Goal: Task Accomplishment & Management: Complete application form

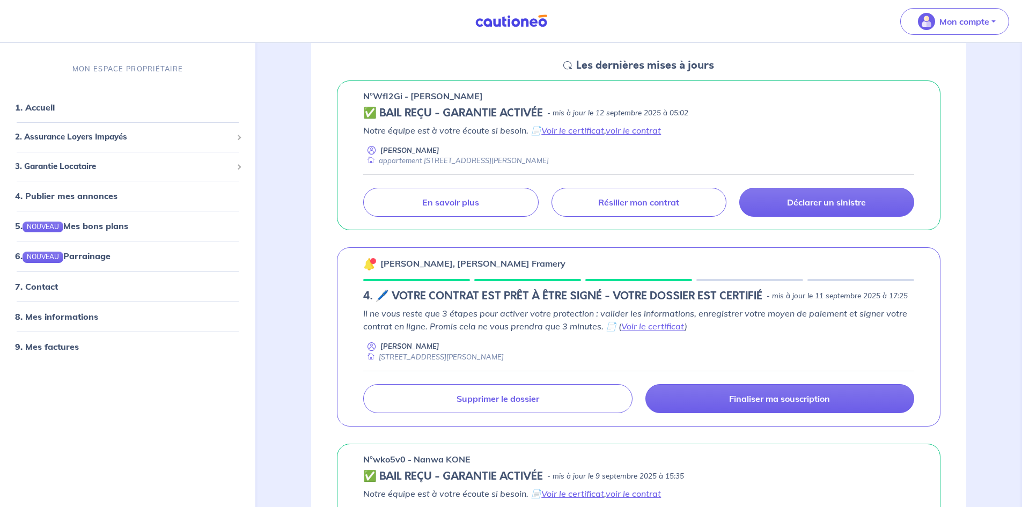
scroll to position [215, 0]
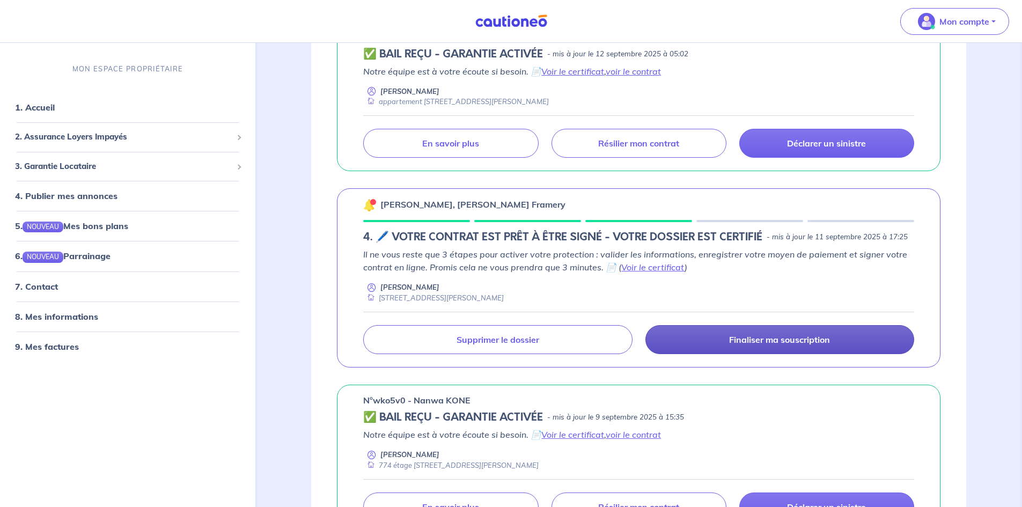
click at [749, 340] on p "Finaliser ma souscription" at bounding box center [779, 339] width 101 height 11
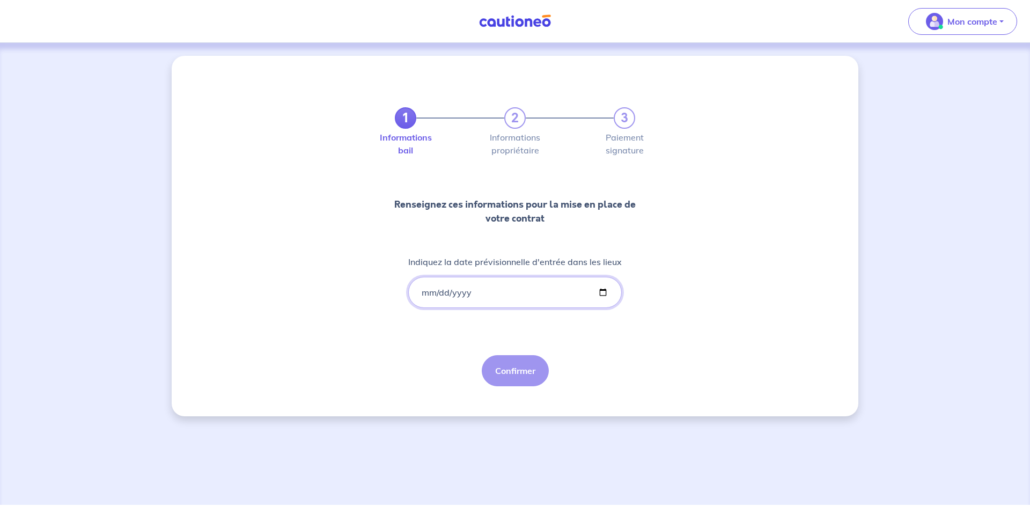
click at [441, 288] on input "Indiquez la date prévisionnelle d'entrée dans les lieux" at bounding box center [515, 292] width 214 height 31
click at [426, 291] on input "Indiquez la date prévisionnelle d'entrée dans les lieux" at bounding box center [515, 292] width 214 height 31
drag, startPoint x: 424, startPoint y: 291, endPoint x: 624, endPoint y: 294, distance: 199.1
click at [456, 295] on input "Indiquez la date prévisionnelle d'entrée dans les lieux" at bounding box center [515, 292] width 214 height 31
click at [599, 294] on input "Indiquez la date prévisionnelle d'entrée dans les lieux" at bounding box center [515, 292] width 214 height 31
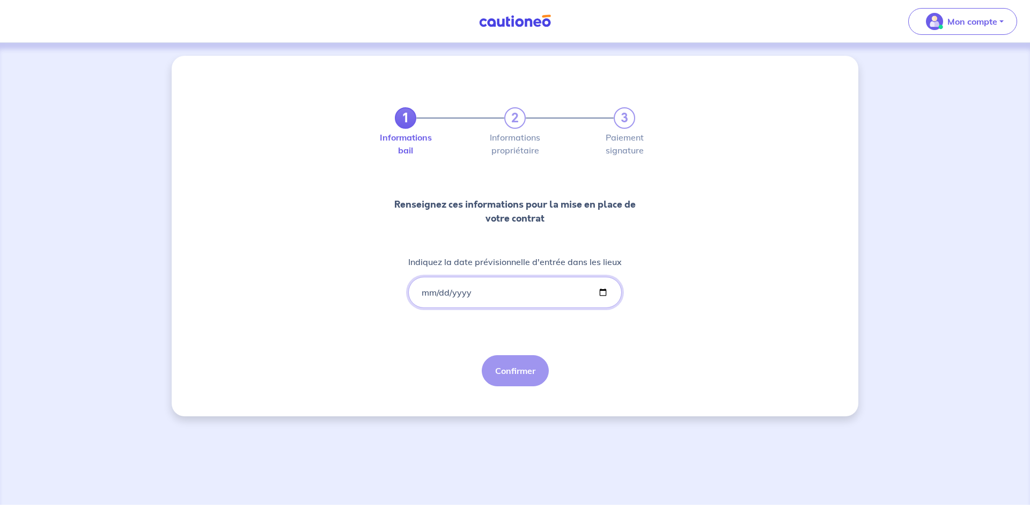
type input "[DATE]"
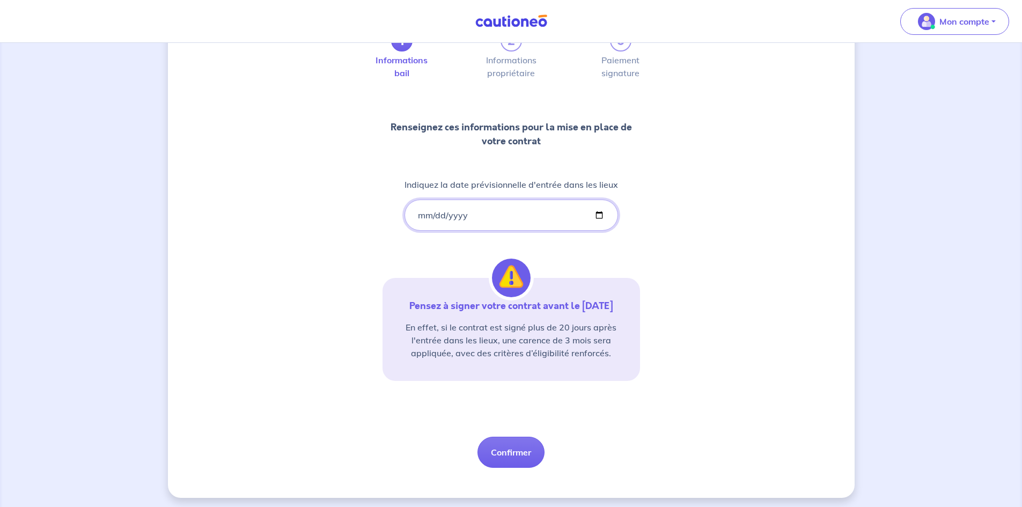
scroll to position [81, 0]
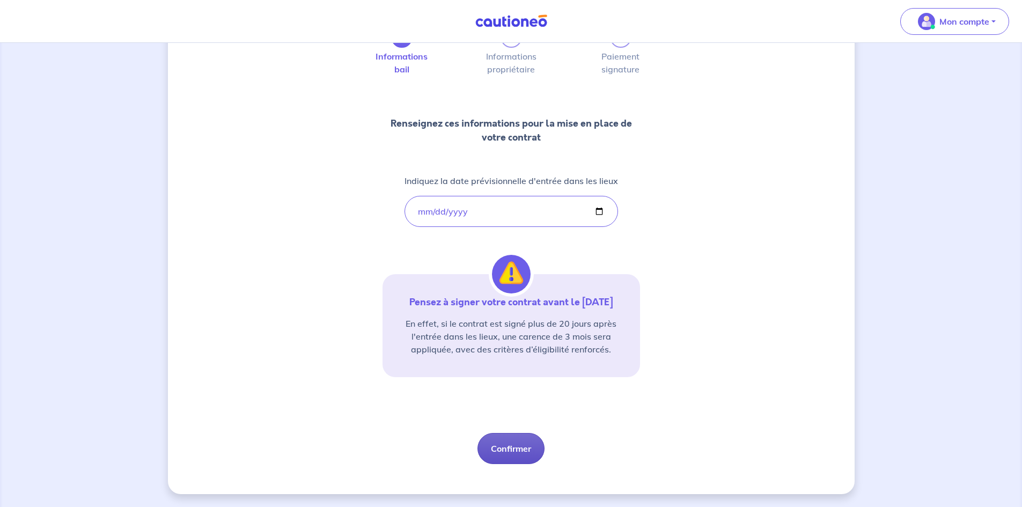
click at [511, 449] on button "Confirmer" at bounding box center [511, 448] width 67 height 31
select select "FR"
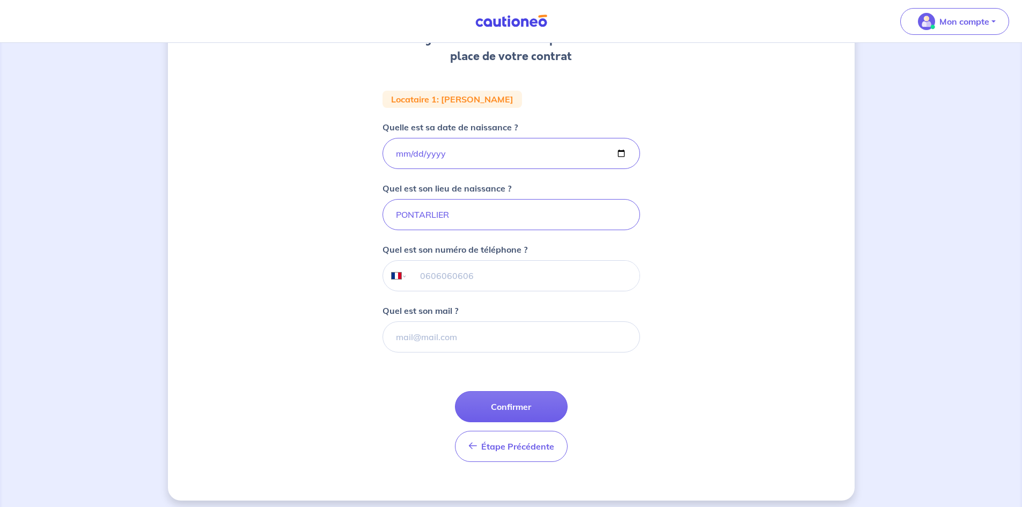
scroll to position [173, 0]
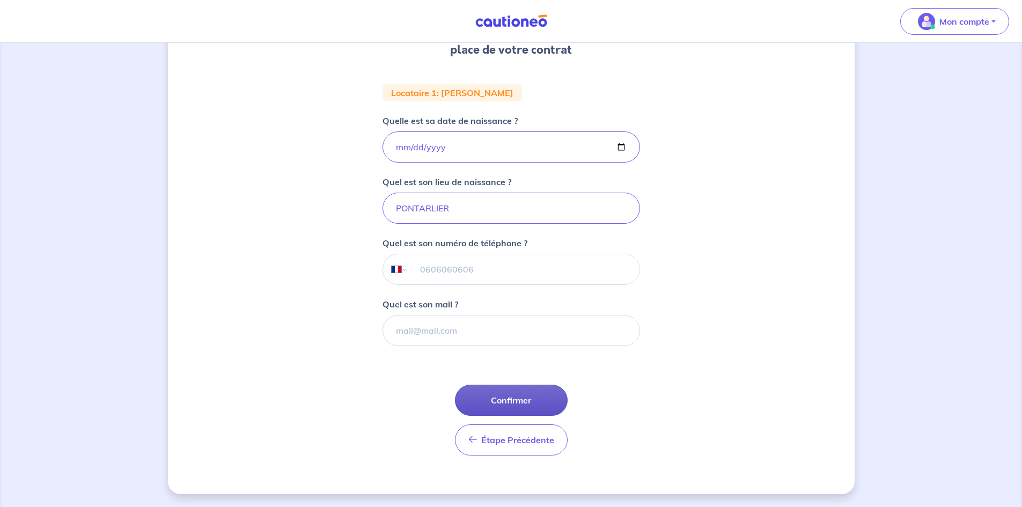
click at [508, 402] on button "Confirmer" at bounding box center [511, 400] width 113 height 31
select select "FR"
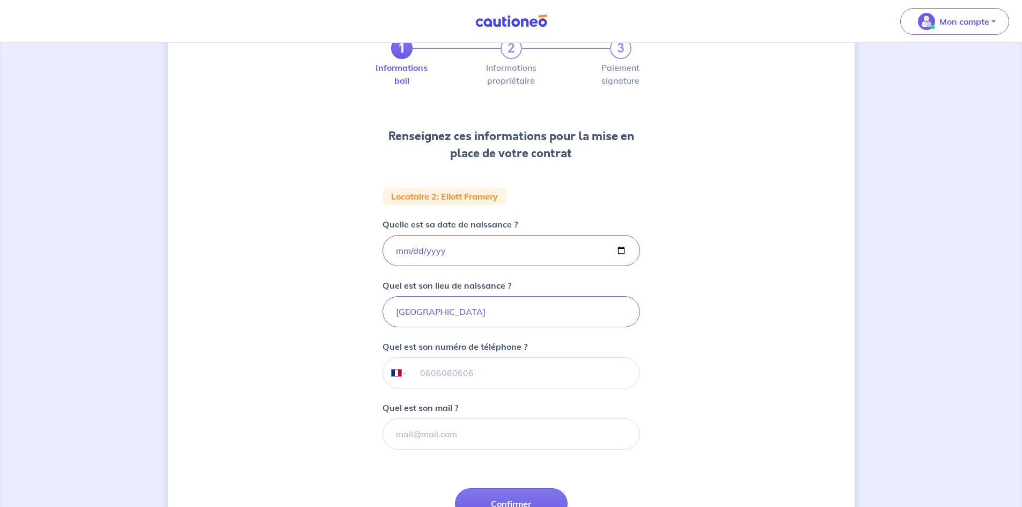
scroll to position [173, 0]
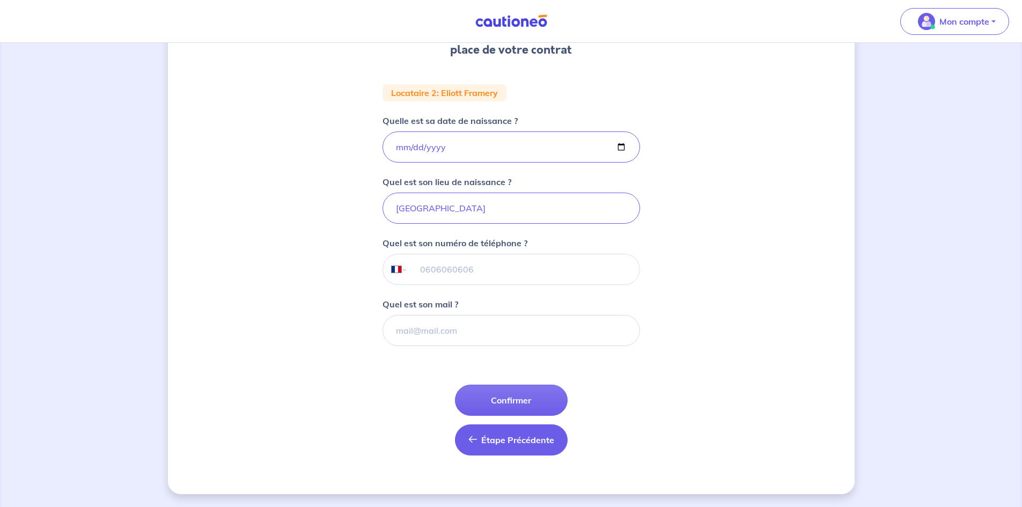
click at [493, 442] on span "Étape Précédente" at bounding box center [517, 440] width 73 height 11
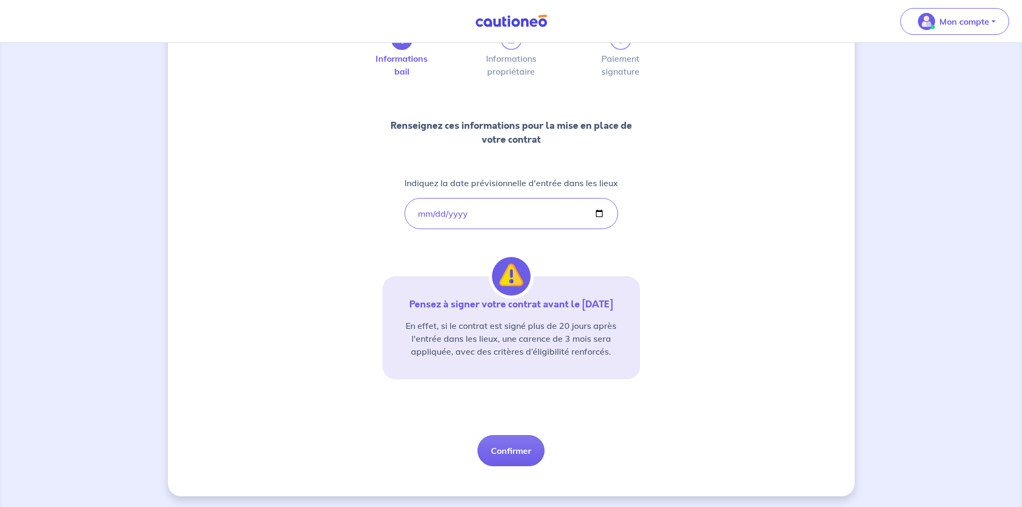
scroll to position [81, 0]
click at [505, 450] on button "Confirmer" at bounding box center [511, 448] width 67 height 31
select select "FR"
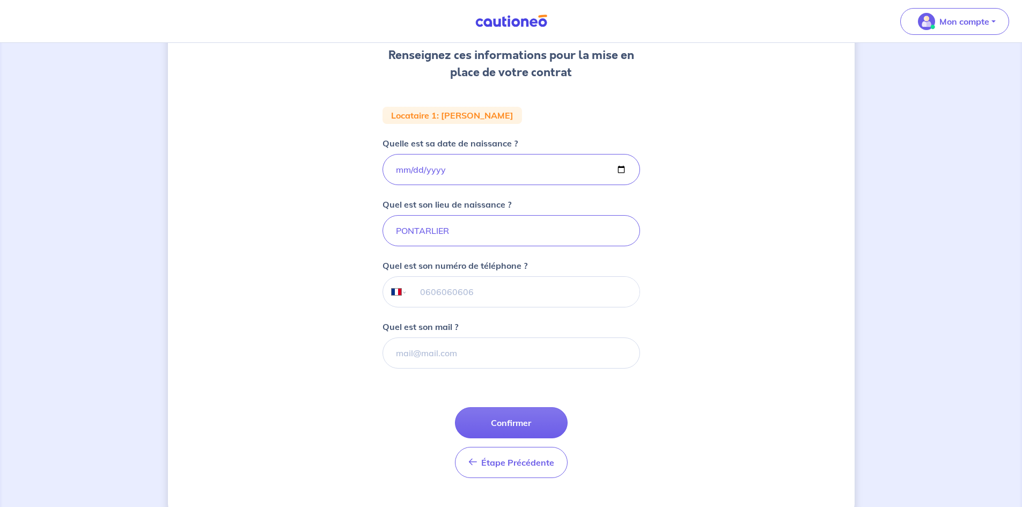
scroll to position [173, 0]
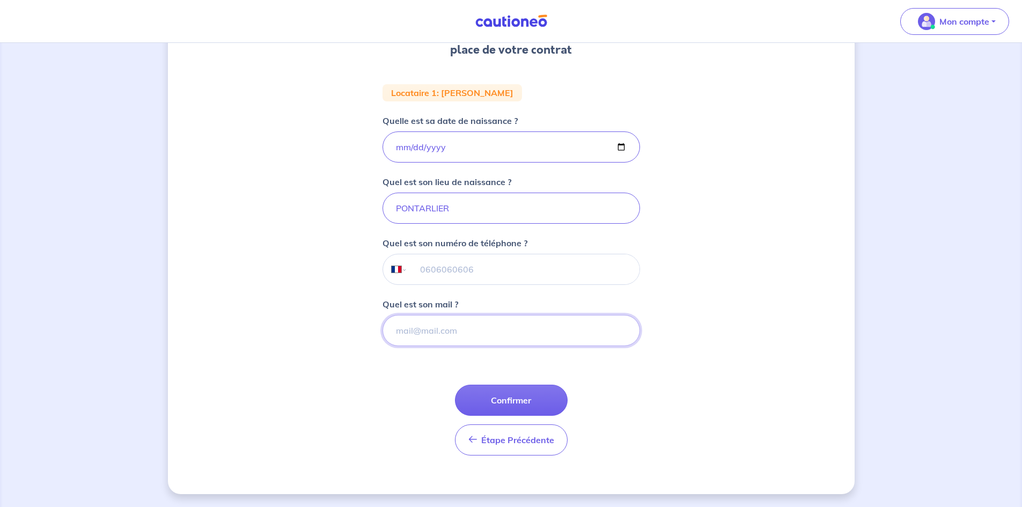
click at [467, 339] on input "Quel est son mail ?" at bounding box center [512, 330] width 258 height 31
type input "G"
drag, startPoint x: 548, startPoint y: 329, endPoint x: 479, endPoint y: 332, distance: 69.3
click at [479, 332] on input "[EMAIL_ADDRESS]" at bounding box center [512, 330] width 258 height 31
type input "[EMAIL_ADDRESS][DOMAIN_NAME]"
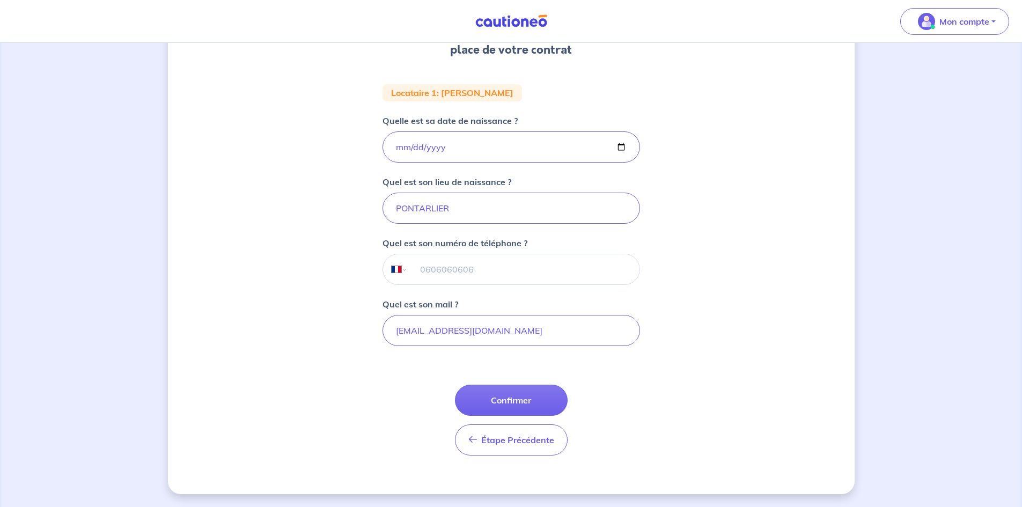
click at [435, 262] on input "tel" at bounding box center [523, 269] width 232 height 30
paste input "06 22 82 35 41"
type input "06 22 82 35 41"
click at [516, 406] on button "Confirmer" at bounding box center [511, 400] width 113 height 31
select select "FR"
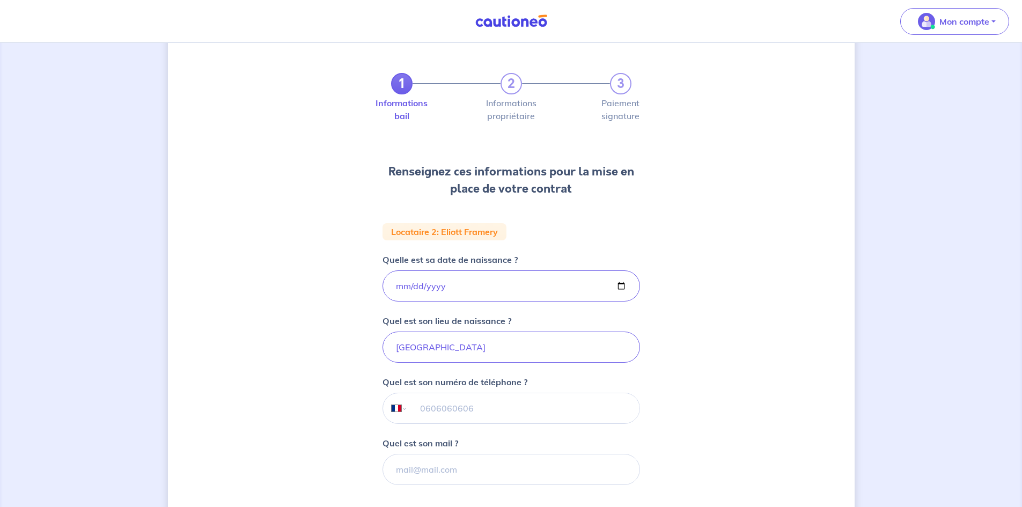
scroll to position [107, 0]
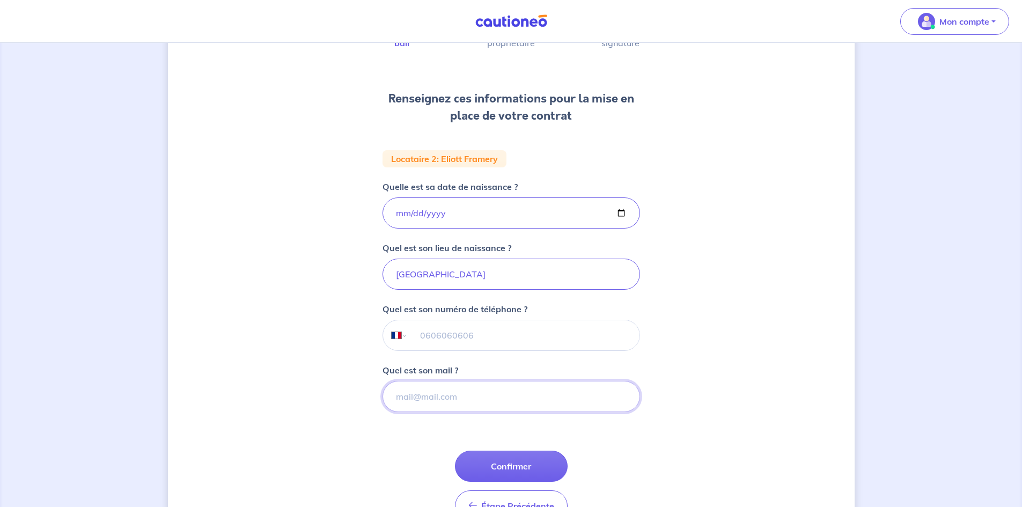
click at [430, 394] on input "Quel est son mail ?" at bounding box center [512, 396] width 258 height 31
type input "[EMAIL_ADDRESS][DOMAIN_NAME]"
click at [532, 471] on button "Confirmer" at bounding box center [511, 466] width 113 height 31
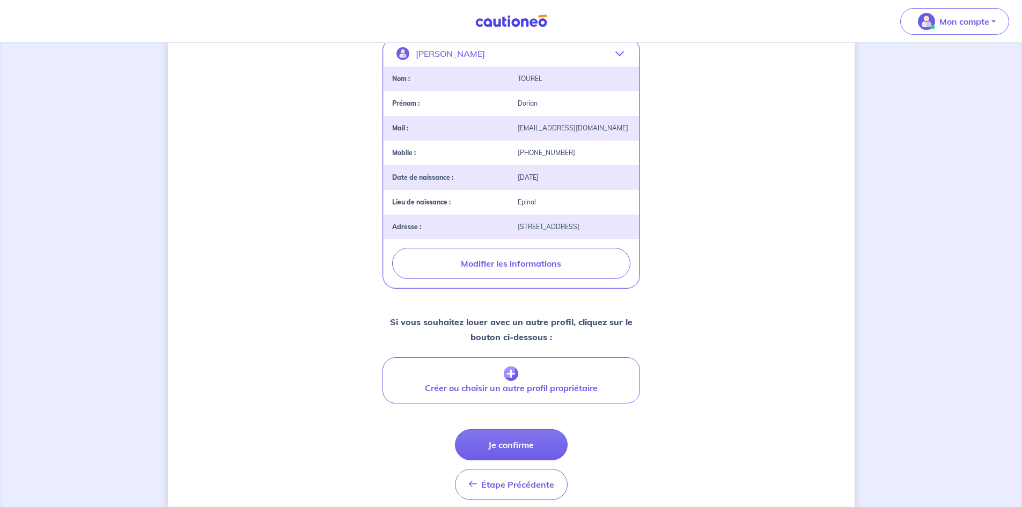
scroll to position [268, 0]
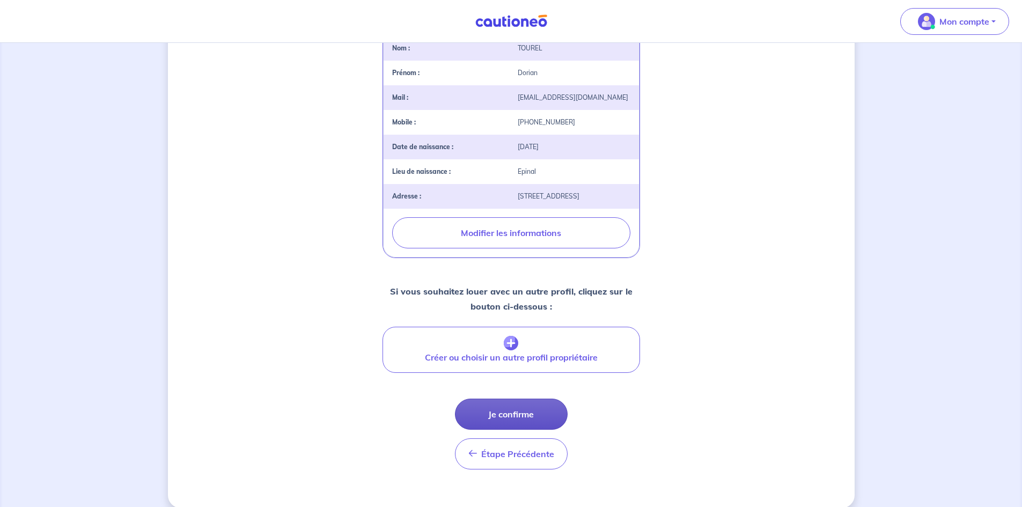
click at [531, 399] on button "Je confirme" at bounding box center [511, 414] width 113 height 31
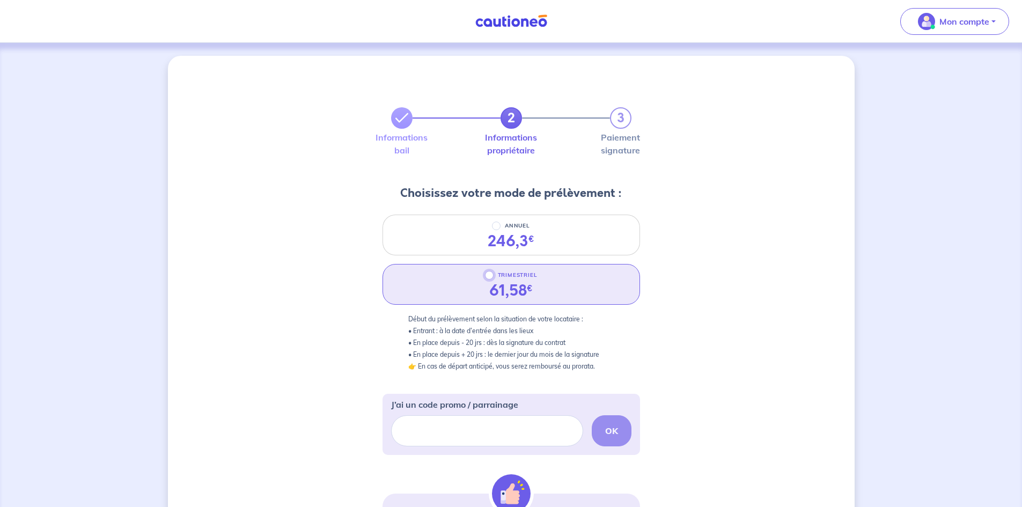
drag, startPoint x: 489, startPoint y: 275, endPoint x: 496, endPoint y: 275, distance: 7.0
click at [489, 275] on input "TRIMESTRIEL" at bounding box center [489, 275] width 9 height 9
radio input "true"
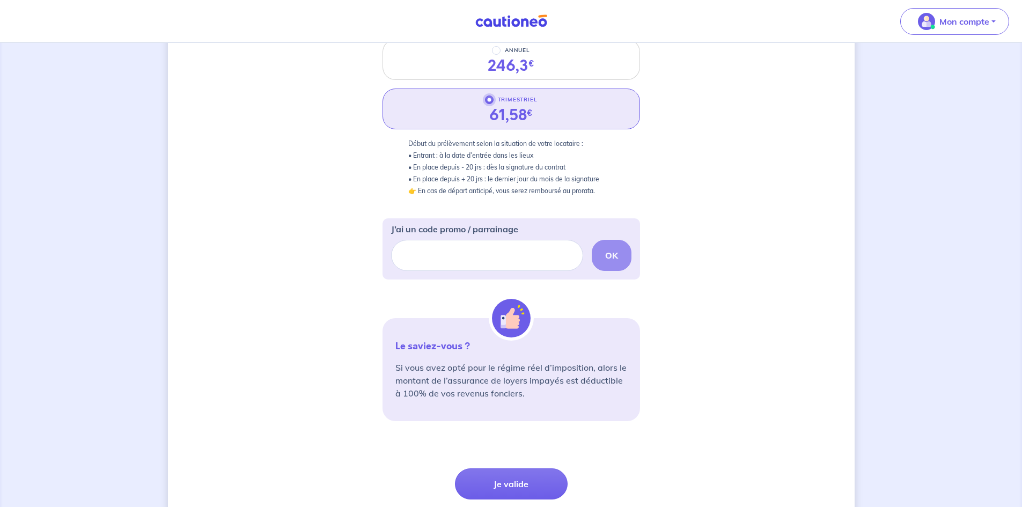
scroll to position [215, 0]
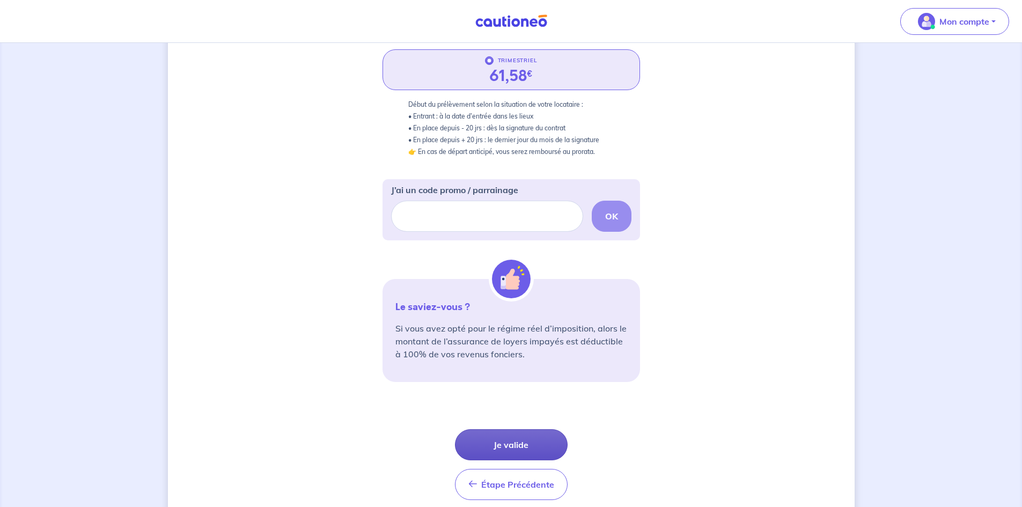
click at [520, 443] on button "Je valide" at bounding box center [511, 444] width 113 height 31
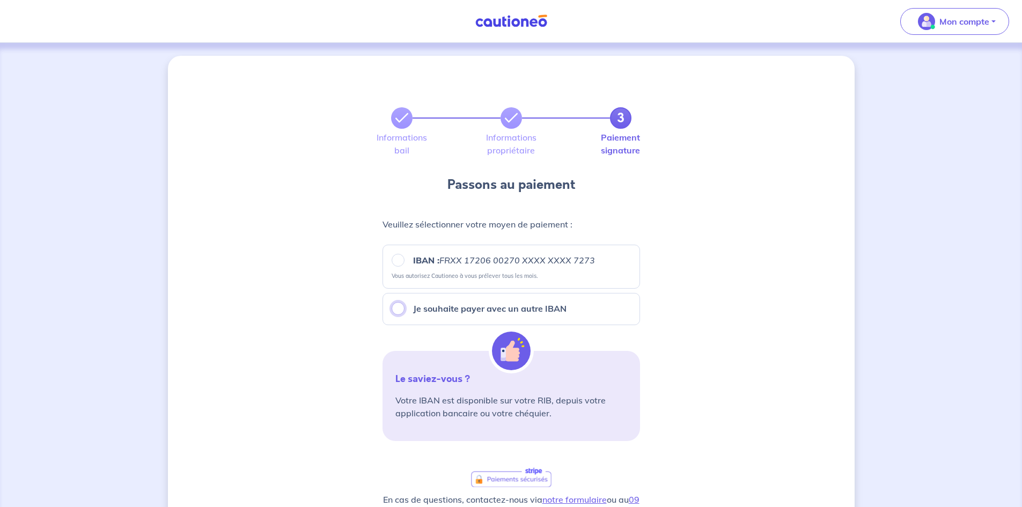
click at [401, 306] on input "Je souhaite payer avec un autre IBAN" at bounding box center [398, 308] width 13 height 13
radio input "true"
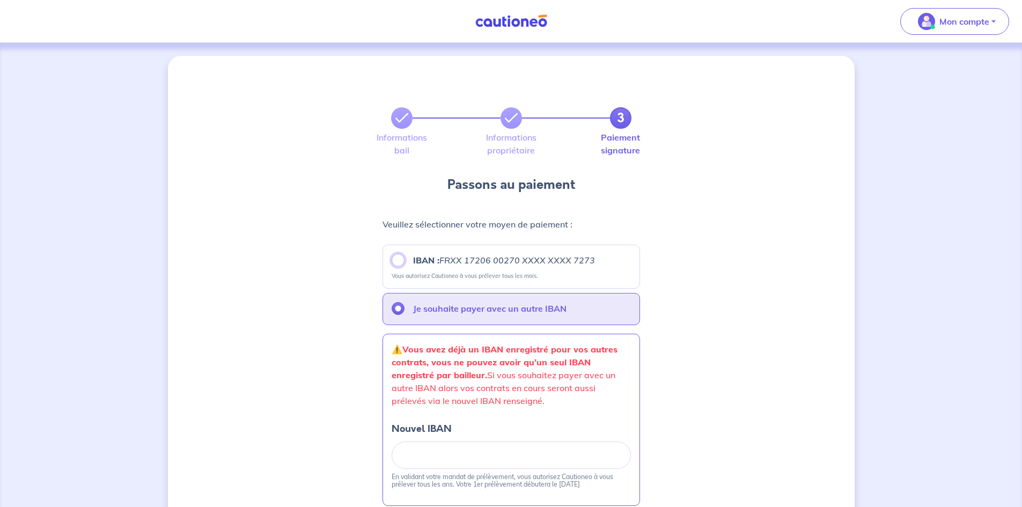
click at [397, 261] on input "IBAN : FRXX [FINANCIAL_ID] XXXX XXXX 7273" at bounding box center [398, 260] width 13 height 13
radio input "true"
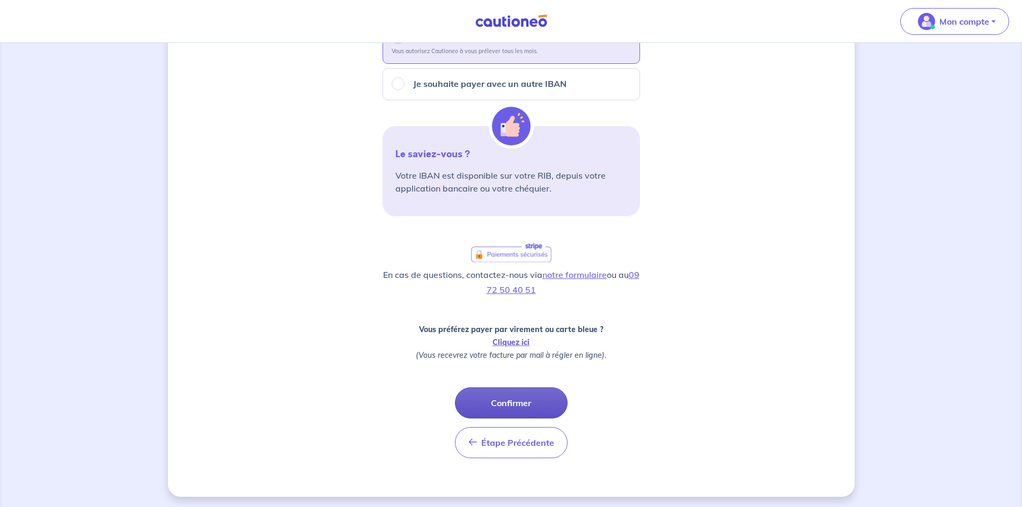
scroll to position [228, 0]
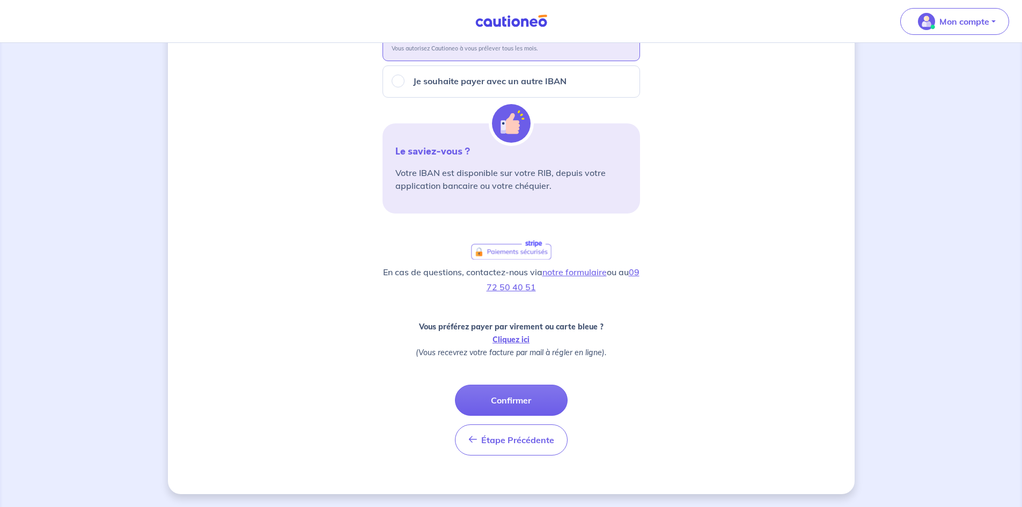
click at [525, 398] on button "Confirmer" at bounding box center [511, 400] width 113 height 31
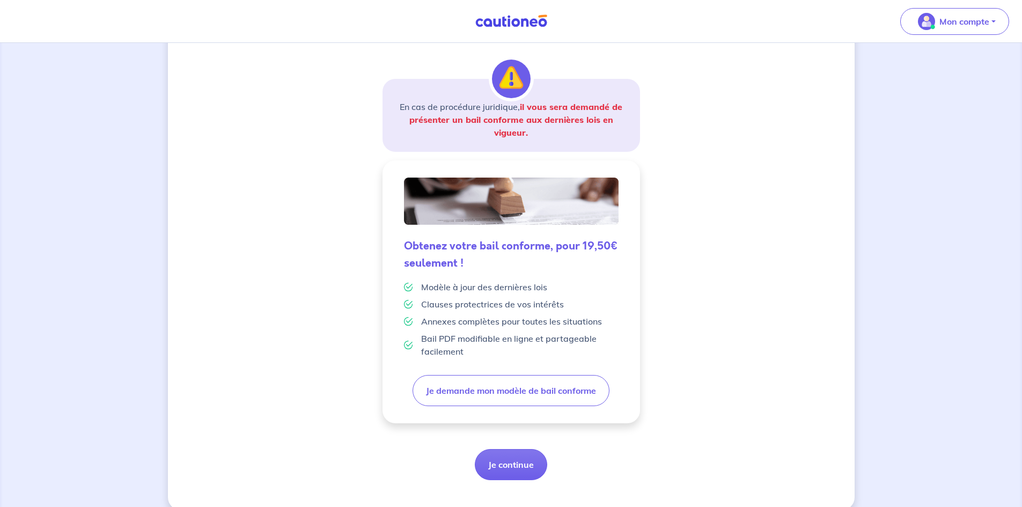
scroll to position [169, 0]
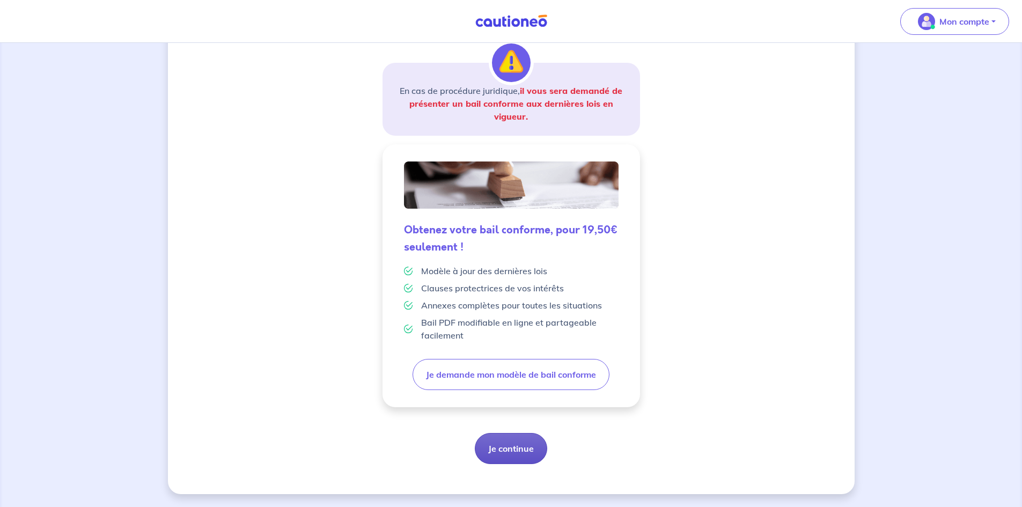
click at [524, 449] on button "Je continue" at bounding box center [511, 448] width 72 height 31
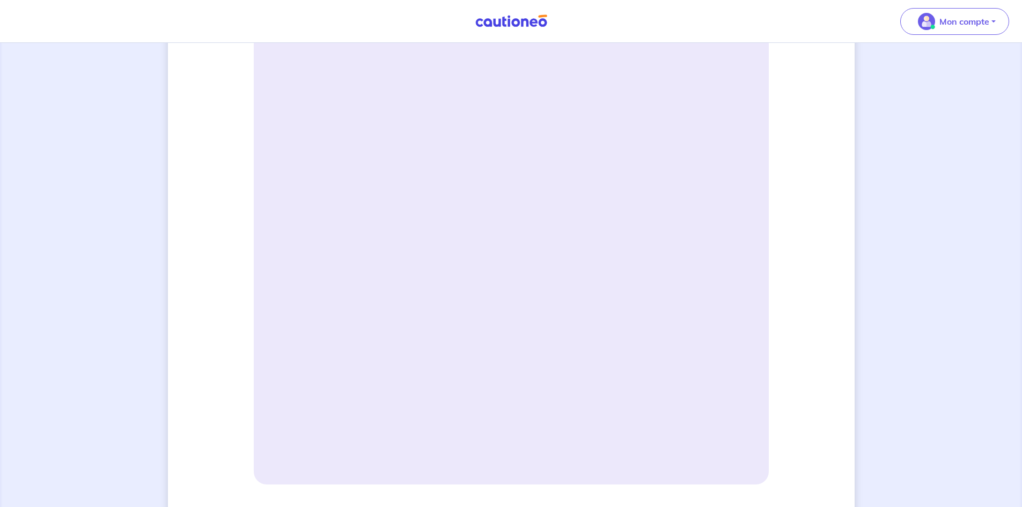
scroll to position [268, 0]
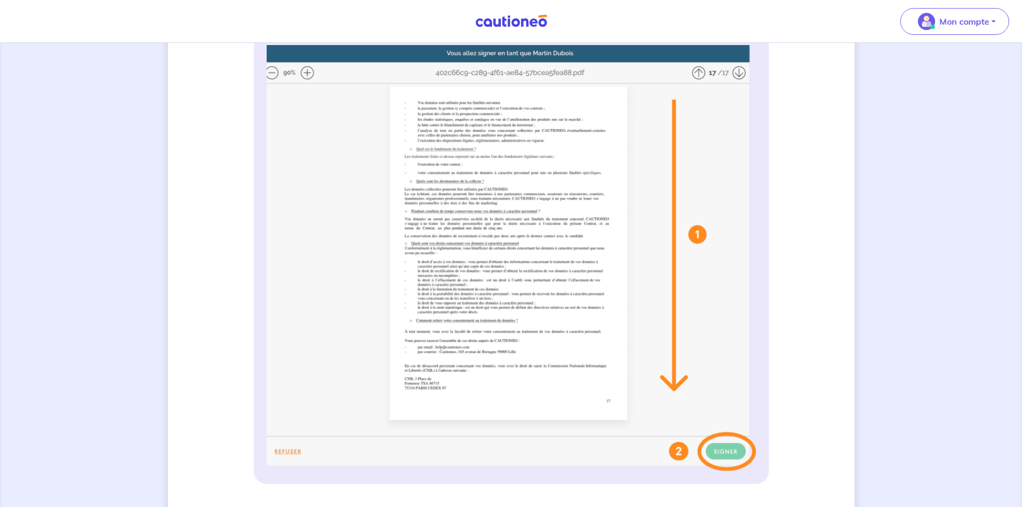
click at [681, 454] on img at bounding box center [511, 258] width 489 height 426
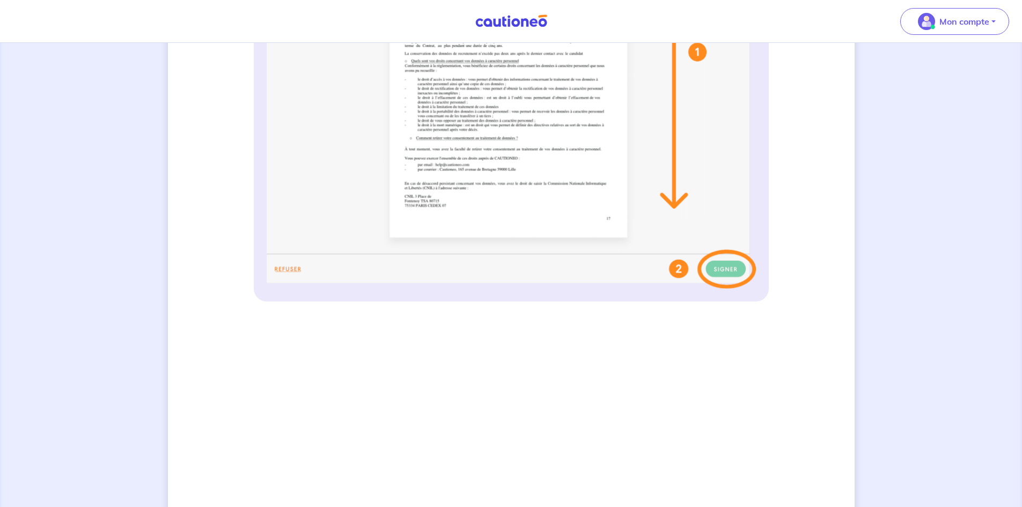
scroll to position [407, 0]
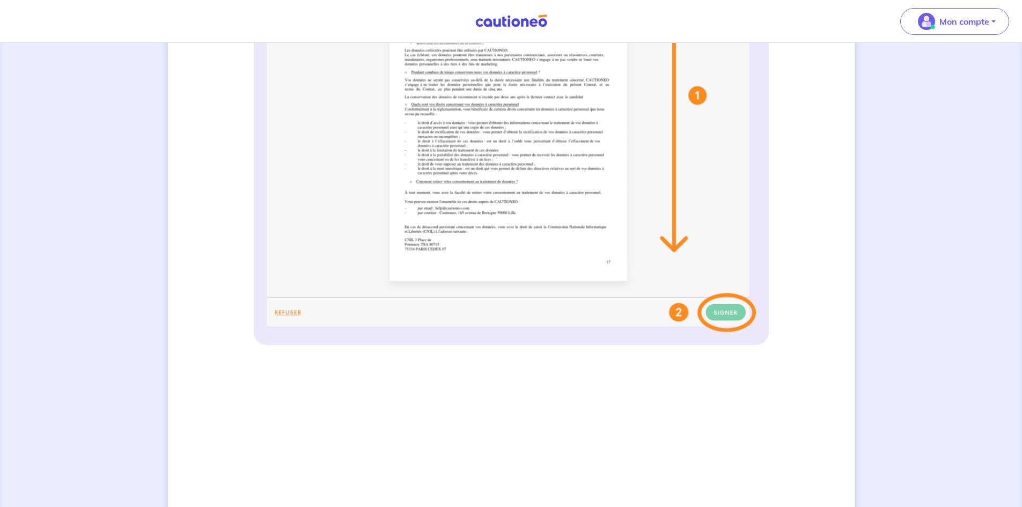
click at [727, 309] on img at bounding box center [511, 119] width 489 height 426
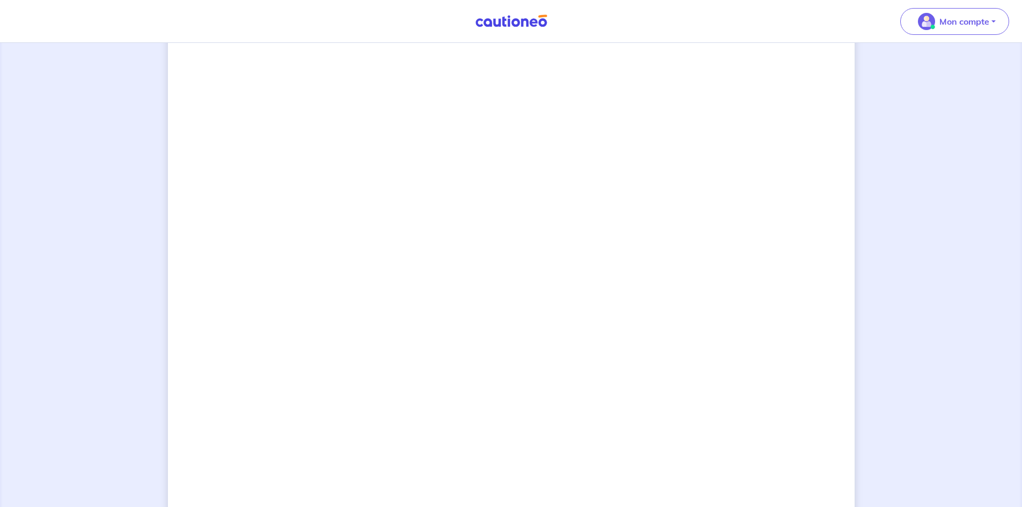
scroll to position [837, 0]
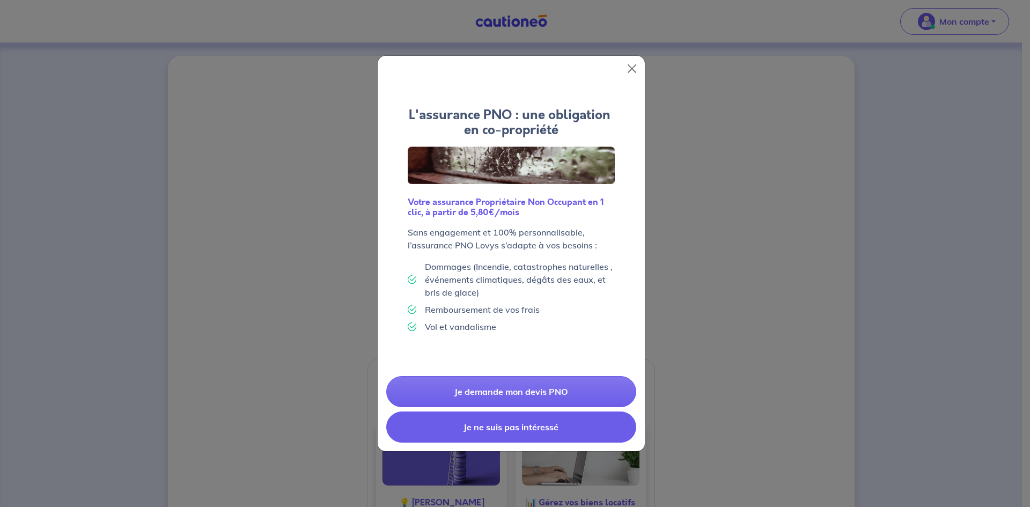
click at [559, 433] on button "Je ne suis pas intéressé" at bounding box center [511, 427] width 250 height 31
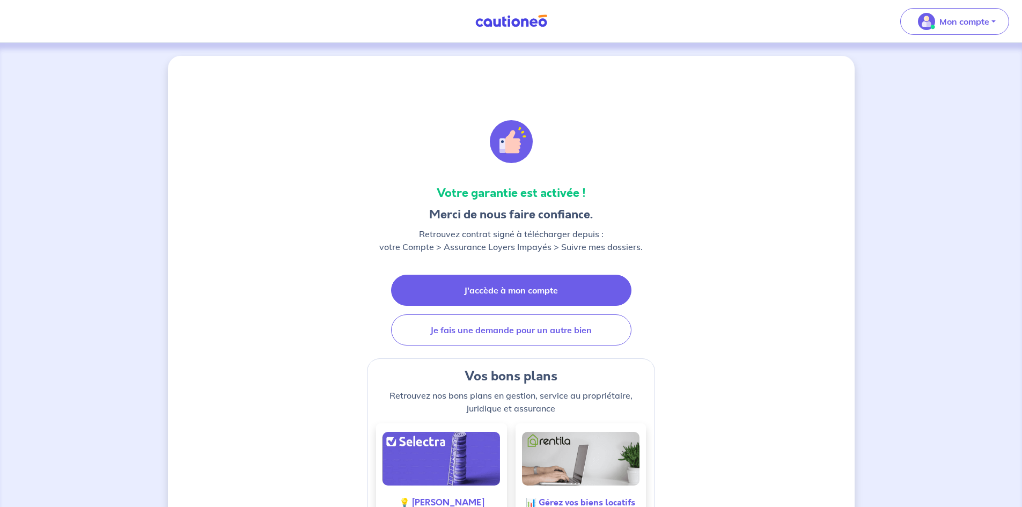
click at [547, 285] on link "J'accède à mon compte" at bounding box center [511, 290] width 240 height 31
